Goal: Download file/media

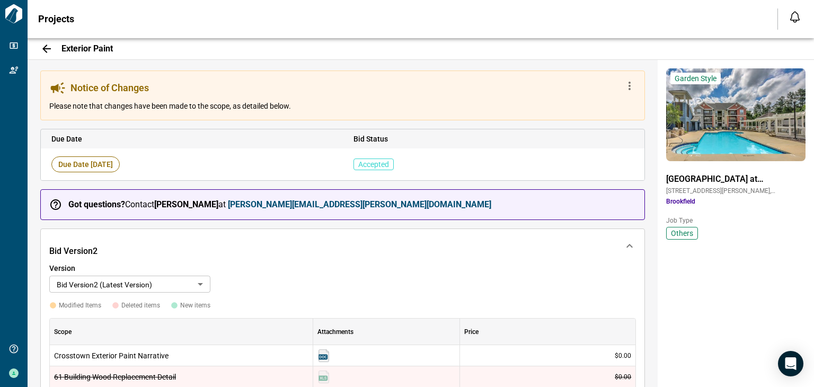
scroll to position [305, 0]
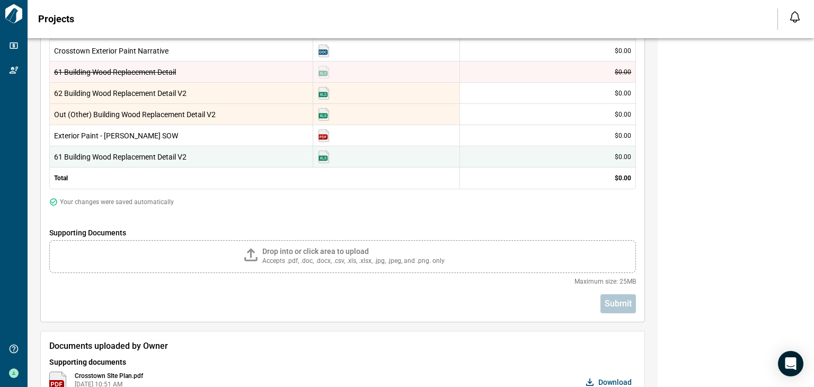
click at [326, 157] on img at bounding box center [323, 156] width 13 height 13
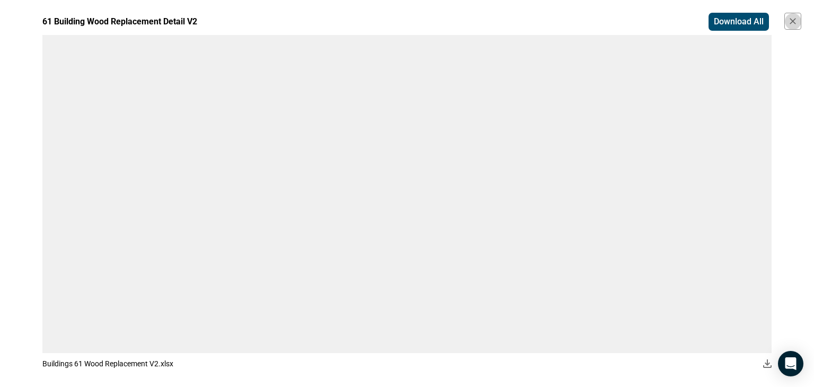
click at [797, 20] on icon "button" at bounding box center [792, 21] width 11 height 11
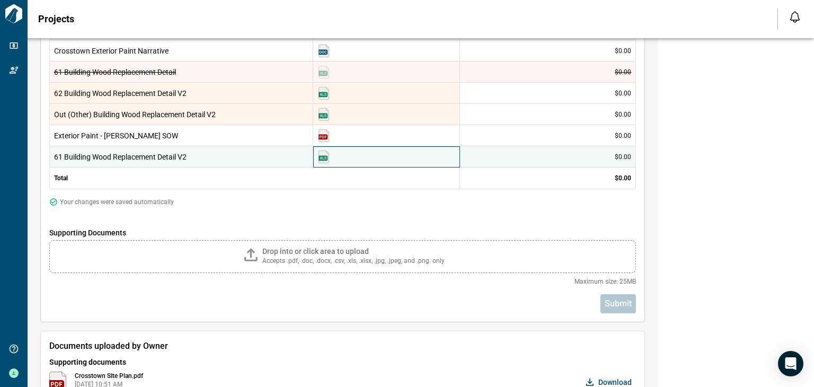
click at [325, 155] on img at bounding box center [323, 156] width 13 height 13
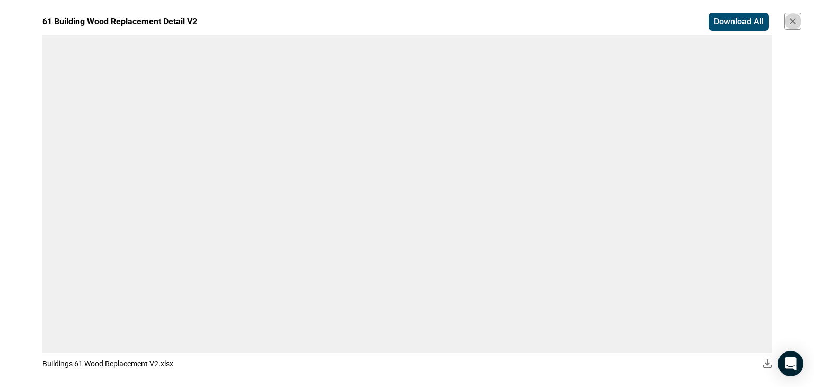
click at [797, 19] on icon "button" at bounding box center [792, 21] width 11 height 11
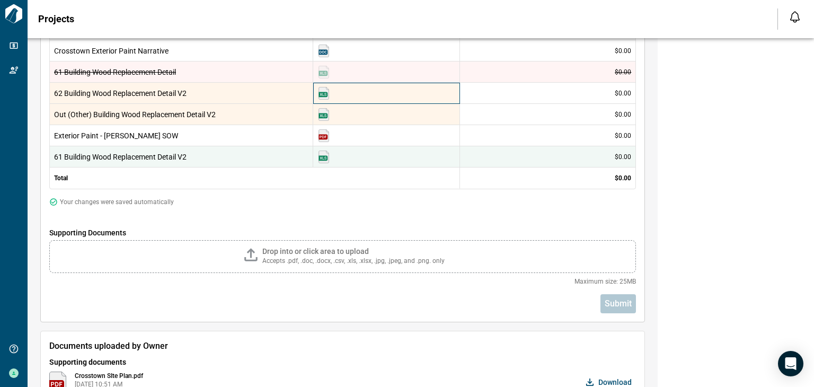
click at [324, 96] on img at bounding box center [323, 93] width 13 height 13
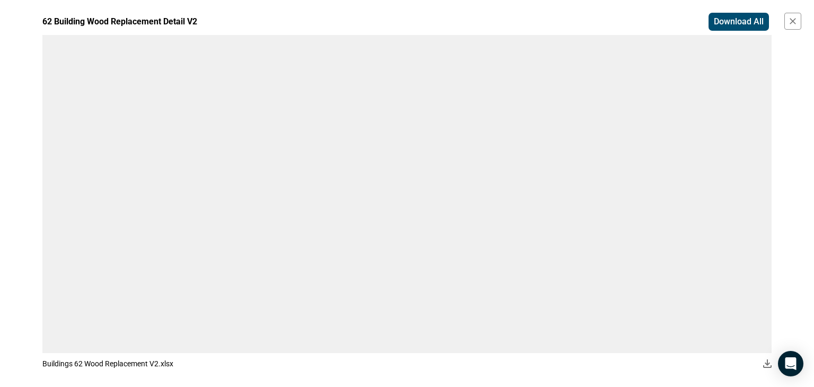
click at [792, 17] on icon "button" at bounding box center [792, 21] width 11 height 11
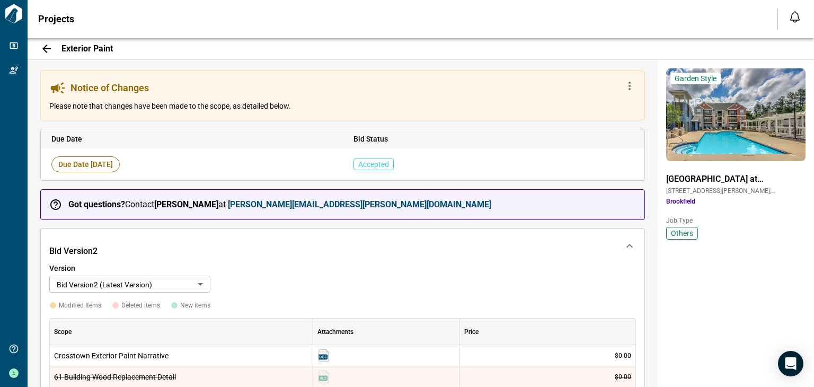
scroll to position [305, 0]
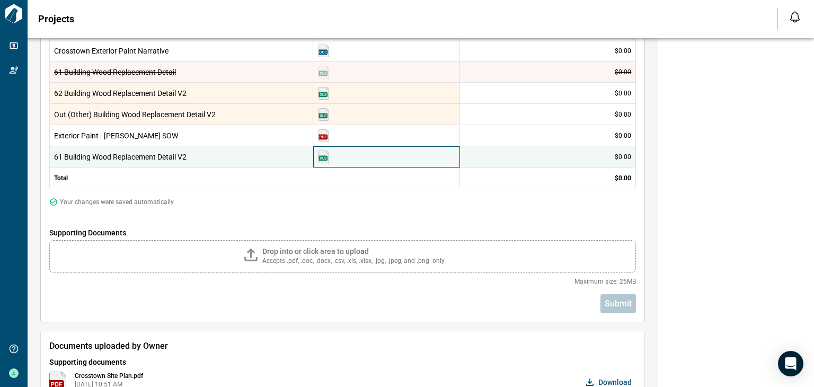
click at [325, 156] on img at bounding box center [323, 156] width 13 height 13
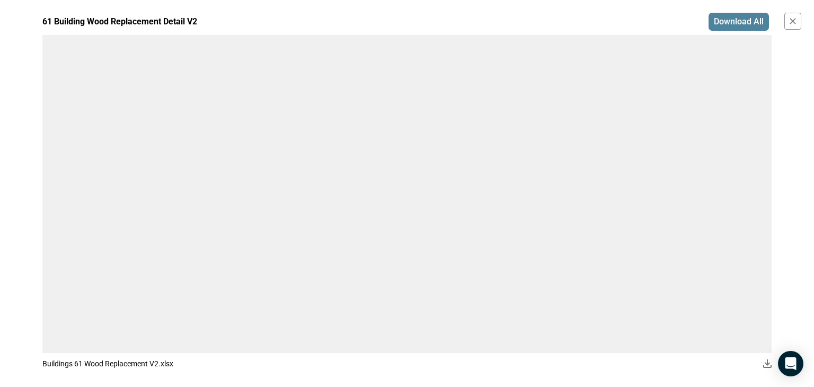
click at [748, 21] on span "Download All" at bounding box center [739, 21] width 50 height 11
click at [796, 22] on icon "button" at bounding box center [792, 21] width 11 height 11
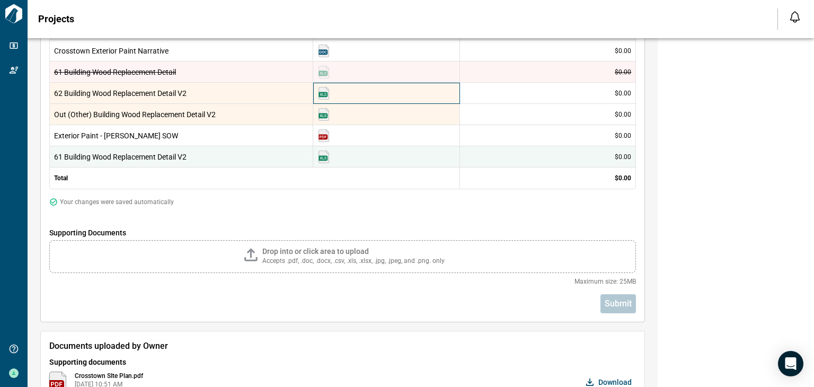
click at [325, 93] on img at bounding box center [323, 93] width 13 height 13
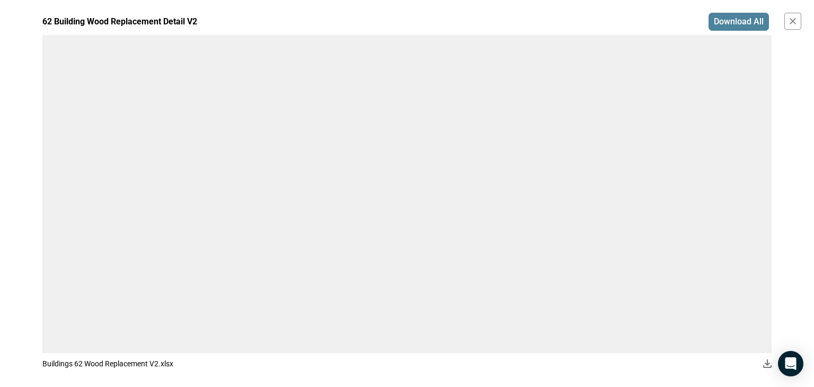
click at [753, 21] on span "Download All" at bounding box center [739, 21] width 50 height 11
